Goal: Task Accomplishment & Management: Manage account settings

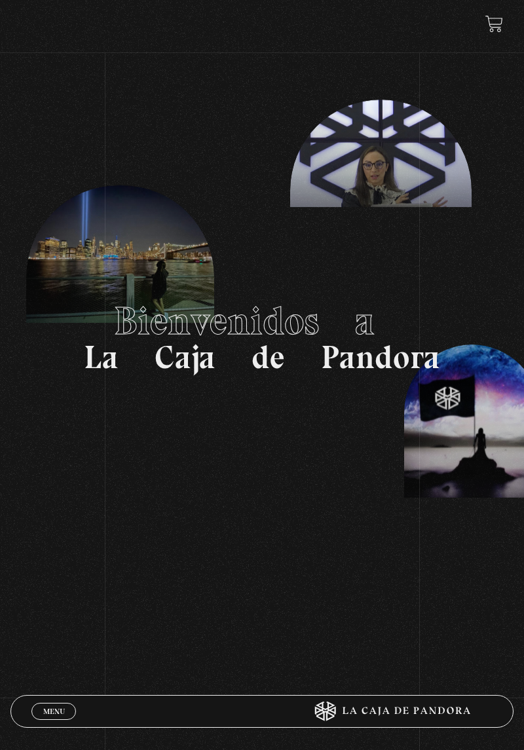
click at [58, 707] on span "Menu" at bounding box center [54, 711] width 22 height 8
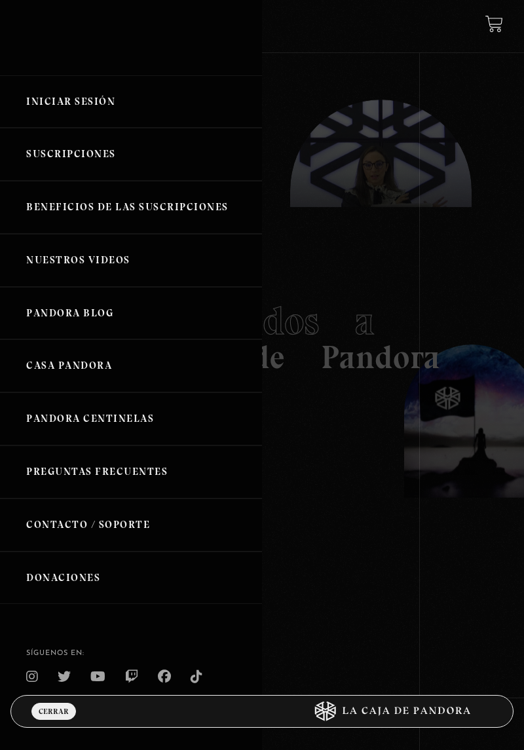
click at [78, 98] on link "Iniciar Sesión" at bounding box center [131, 101] width 262 height 53
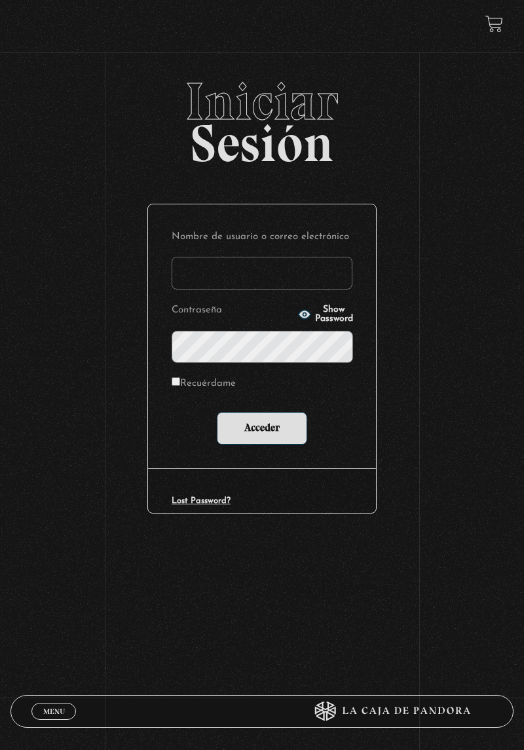
click at [228, 274] on input "Nombre de usuario o correo electrónico" at bounding box center [262, 273] width 181 height 33
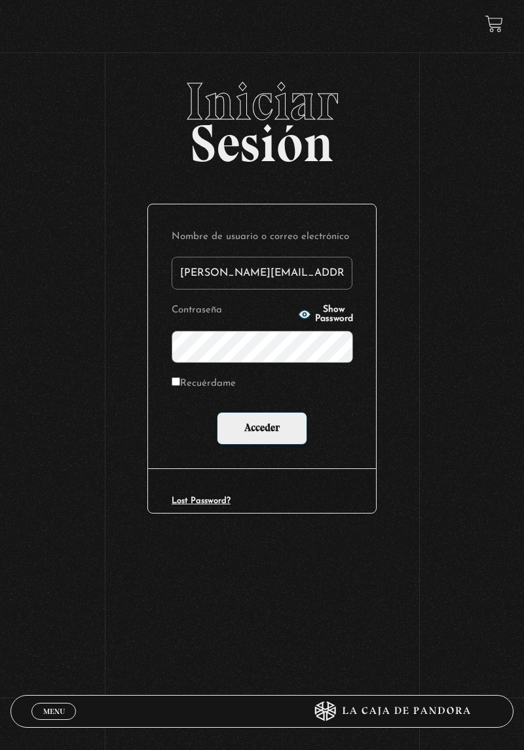
type input "david.soto4@gmail.com"
click at [287, 431] on input "Acceder" at bounding box center [262, 428] width 90 height 33
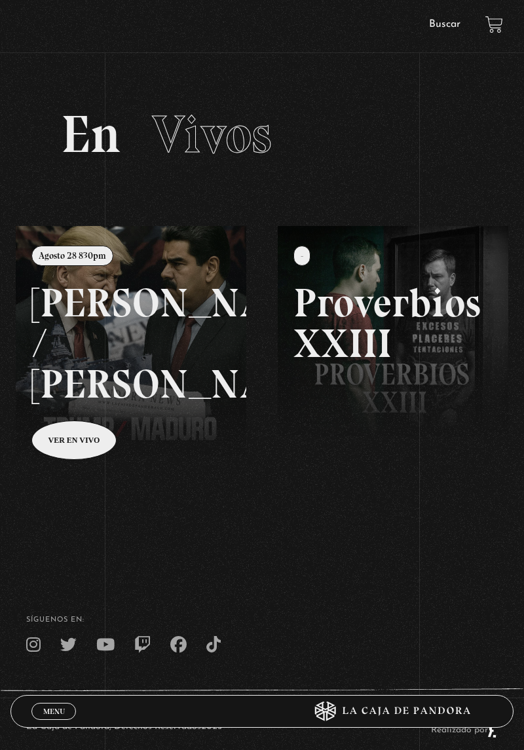
click at [76, 470] on link at bounding box center [278, 601] width 524 height 750
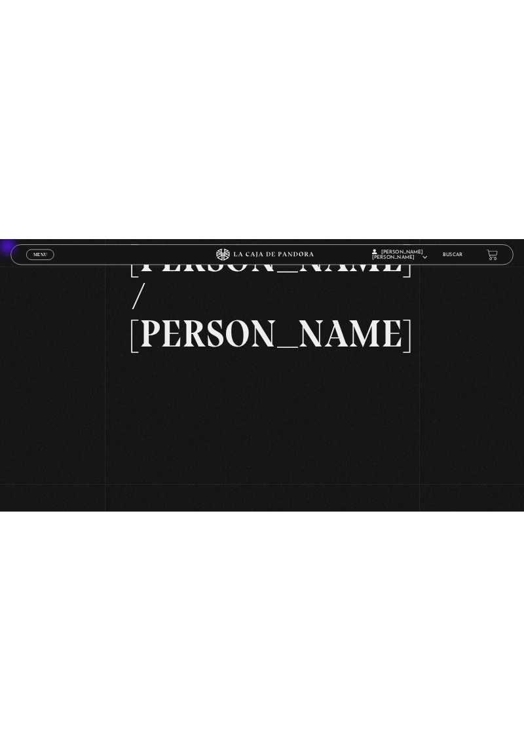
scroll to position [174, 0]
